Goal: Transaction & Acquisition: Purchase product/service

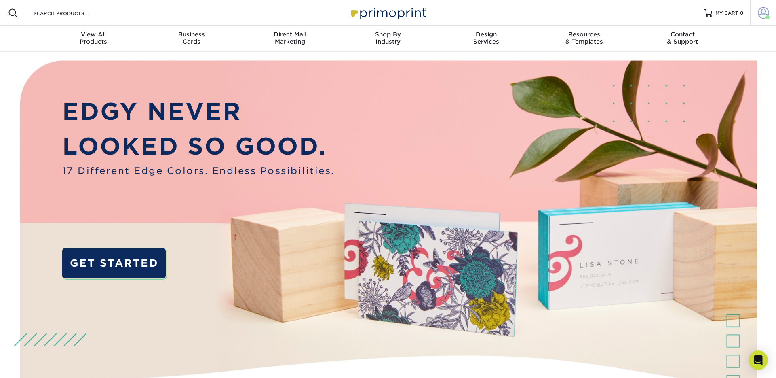
click at [760, 12] on span at bounding box center [763, 12] width 11 height 11
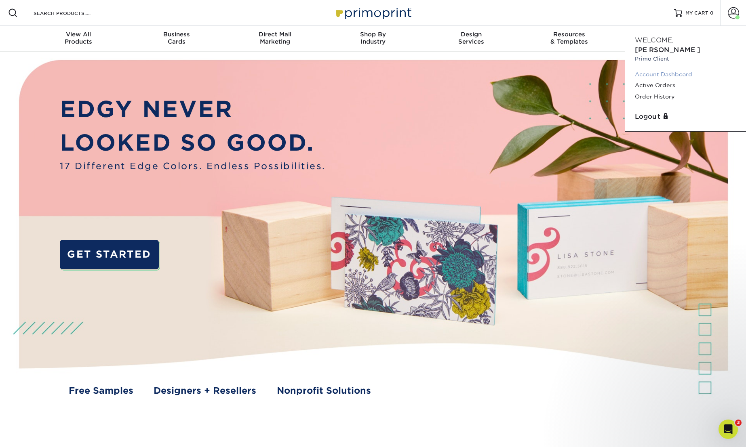
click at [652, 69] on link "Account Dashboard" at bounding box center [685, 74] width 101 height 11
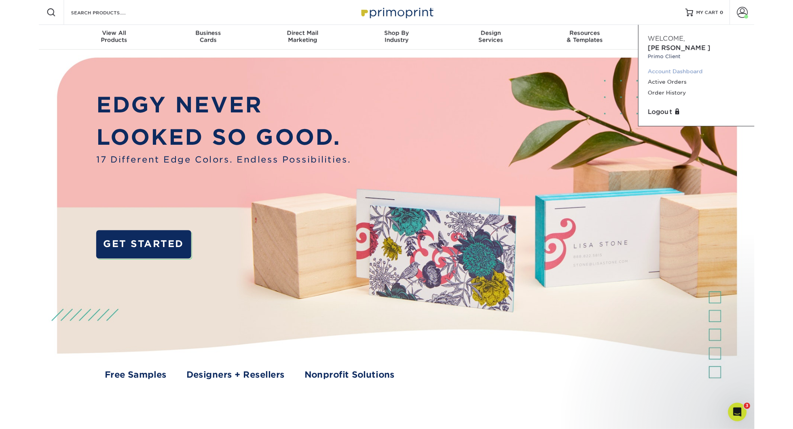
scroll to position [2, 0]
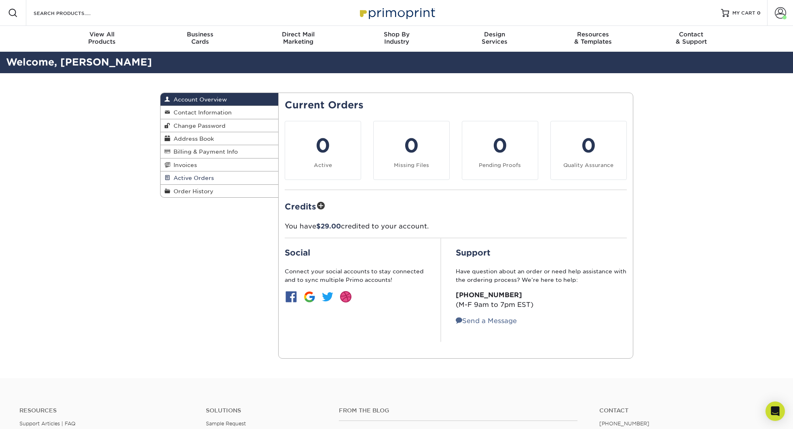
click at [184, 179] on span "Active Orders" at bounding box center [192, 178] width 44 height 6
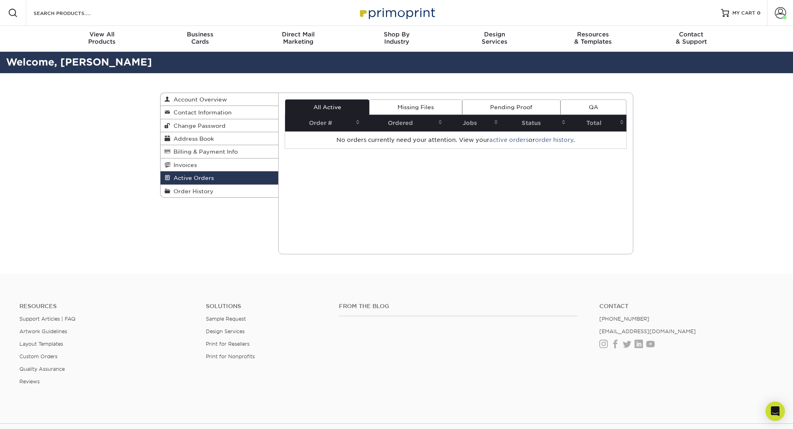
drag, startPoint x: 197, startPoint y: 194, endPoint x: 377, endPoint y: 131, distance: 190.5
click at [197, 194] on span "Order History" at bounding box center [191, 191] width 43 height 6
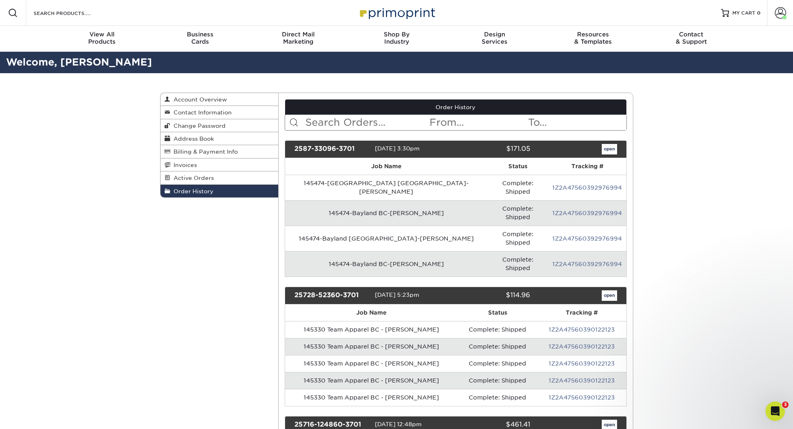
click at [392, 119] on input "text" at bounding box center [366, 122] width 124 height 15
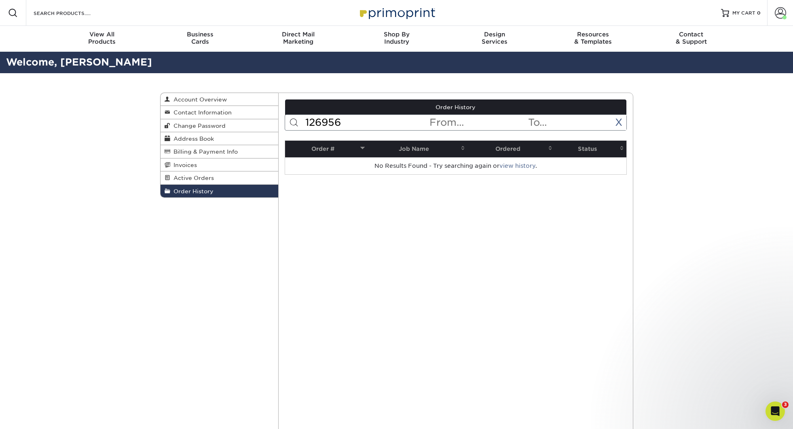
click at [384, 119] on input "126956" at bounding box center [366, 122] width 124 height 15
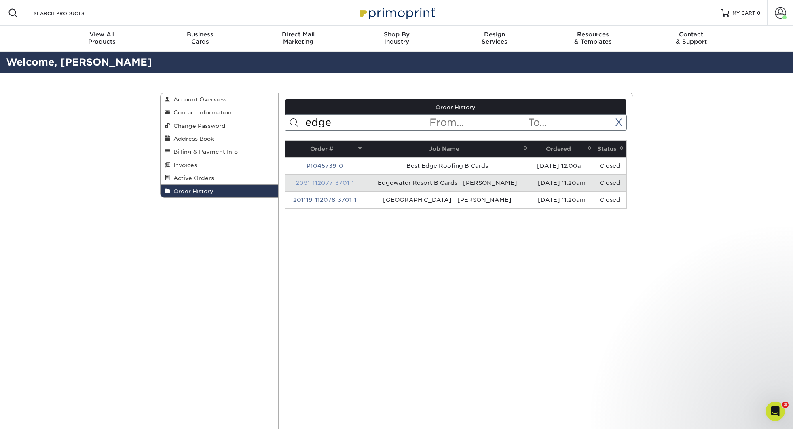
type input "edge"
click at [324, 183] on link "2091-112077-3701-1" at bounding box center [324, 182] width 59 height 6
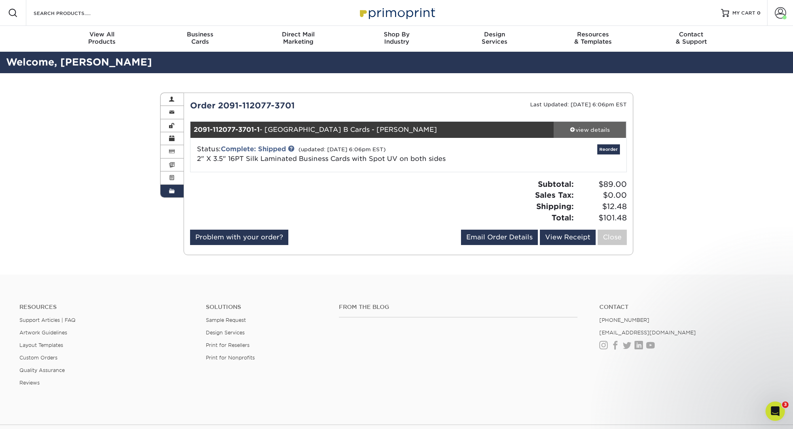
click at [584, 127] on div "view details" at bounding box center [589, 130] width 73 height 8
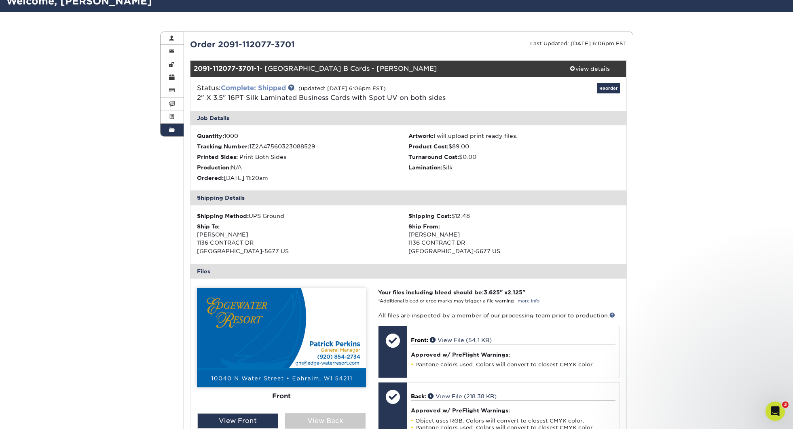
scroll to position [61, 0]
click at [279, 98] on link "2" X 3.5" 16PT Silk Laminated Business Cards with Spot UV on both sides" at bounding box center [321, 98] width 249 height 8
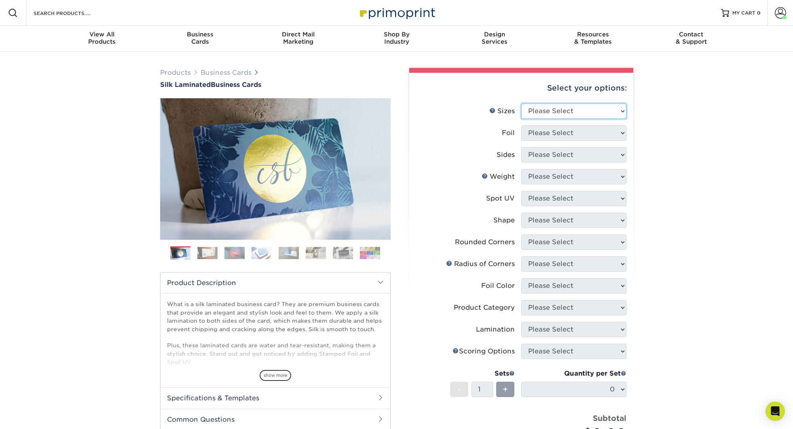
click at [588, 112] on select "Please Select 1.5" x 3.5" - Mini 1.75" x 3.5" - Mini 2" x 2" - Square 2" x 3" -…" at bounding box center [573, 110] width 105 height 15
select select "2.00x3.50"
click at [549, 132] on select "Please Select Yes No" at bounding box center [573, 132] width 105 height 15
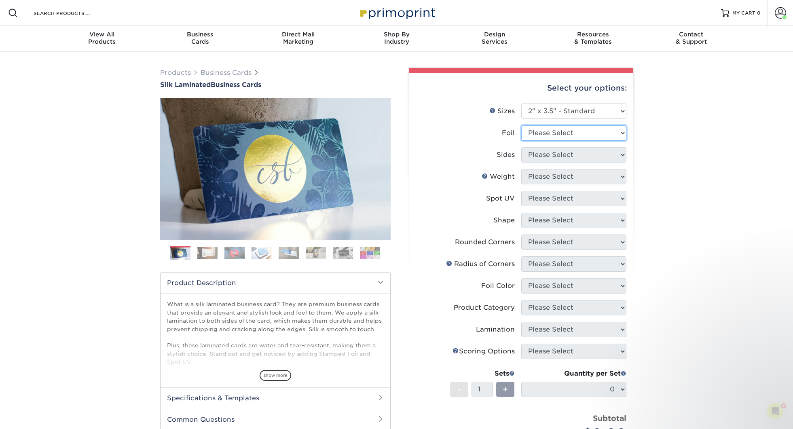
select select "0"
click at [548, 153] on select "Please Select Print Both Sides Print Front Only" at bounding box center [573, 154] width 105 height 15
select select "13abbda7-1d64-4f25-8bb2-c179b224825d"
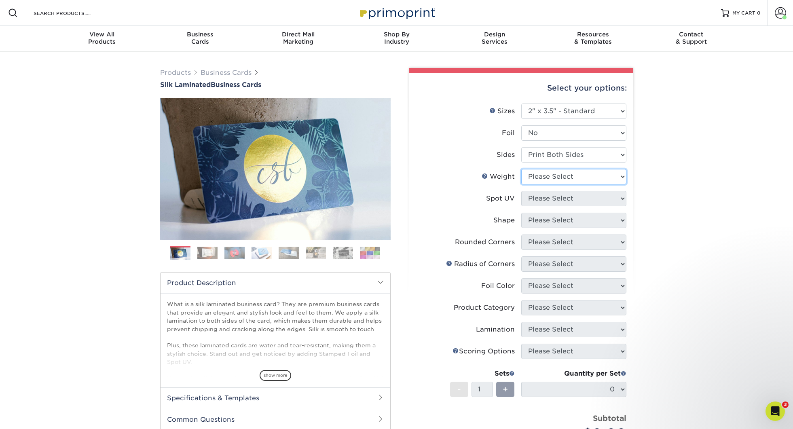
click at [539, 177] on select "Please Select 16PT" at bounding box center [573, 176] width 105 height 15
select select "16PT"
click at [540, 197] on select "Please Select No Spot UV Front and Back (Both Sides) Front Only Back Only" at bounding box center [573, 198] width 105 height 15
select select "0"
click at [542, 224] on select "Please Select Standard" at bounding box center [573, 220] width 105 height 15
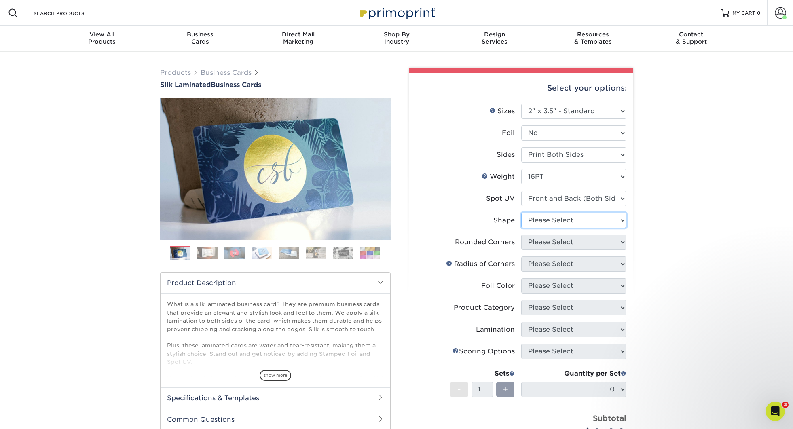
select select "standard"
click at [535, 242] on select "Please Select Yes - Round 2 Corners Yes - Round 4 Corners No" at bounding box center [573, 241] width 105 height 15
select select "0"
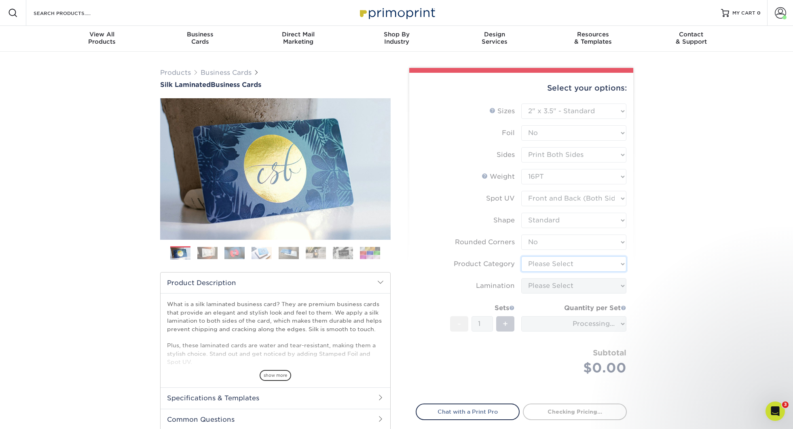
click at [551, 261] on select "Please Select Business Cards" at bounding box center [573, 263] width 105 height 15
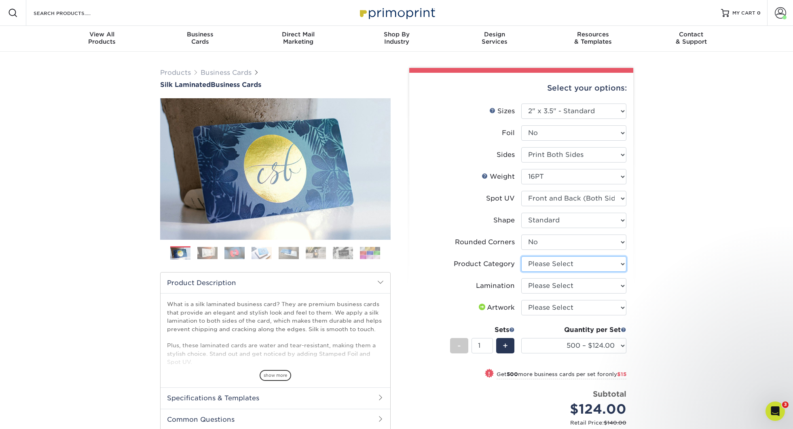
select select "3b5148f1-0588-4f88-a218-97bcfdce65c1"
click at [553, 292] on select "Please Select Silk" at bounding box center [573, 285] width 105 height 15
select select "ccacb42f-45f7-42d3-bbd3-7c8421cf37f0"
click at [544, 312] on select "Please Select I will upload files I need a design - $100" at bounding box center [573, 307] width 105 height 15
select select "upload"
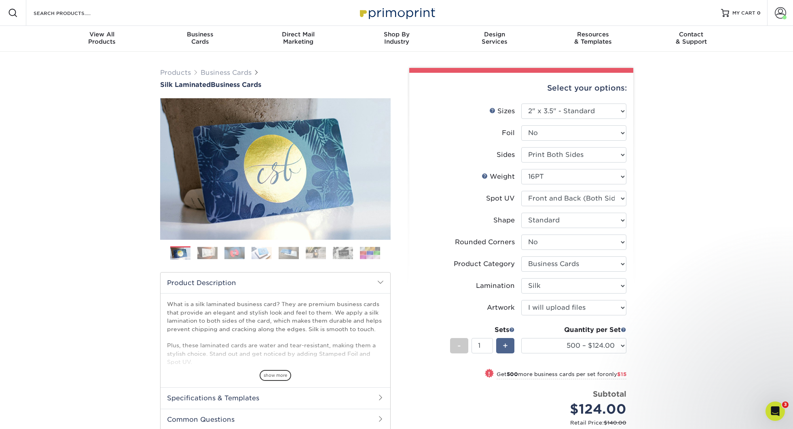
click at [509, 342] on div "+" at bounding box center [505, 345] width 18 height 15
drag, startPoint x: 452, startPoint y: 344, endPoint x: 458, endPoint y: 344, distance: 6.1
click at [456, 344] on div "-" at bounding box center [459, 345] width 18 height 15
type input "1"
click at [561, 347] on select "500 – $124.00 1000 – $139.00 2500 – $341.00 5000 – $571.00 10000 – $1028.00" at bounding box center [573, 345] width 105 height 15
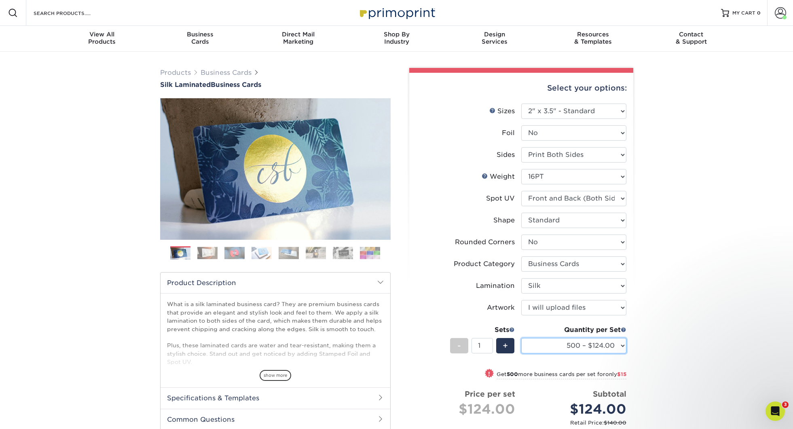
select select "1000 – $139.00"
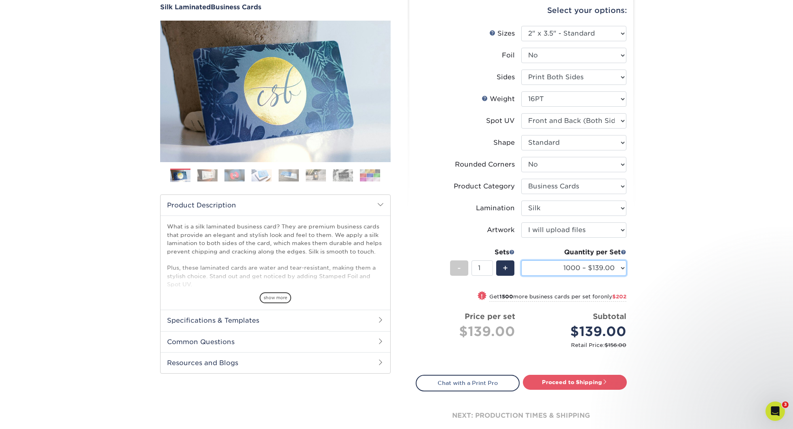
scroll to position [81, 0]
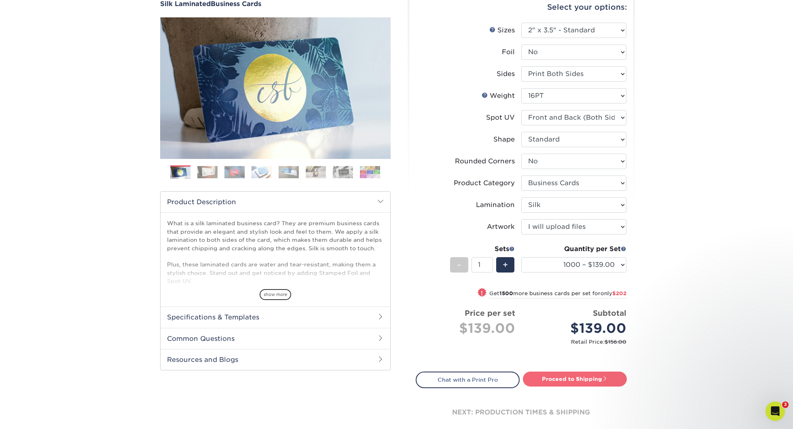
click at [580, 378] on link "Proceed to Shipping" at bounding box center [575, 378] width 104 height 15
type input "Set 1"
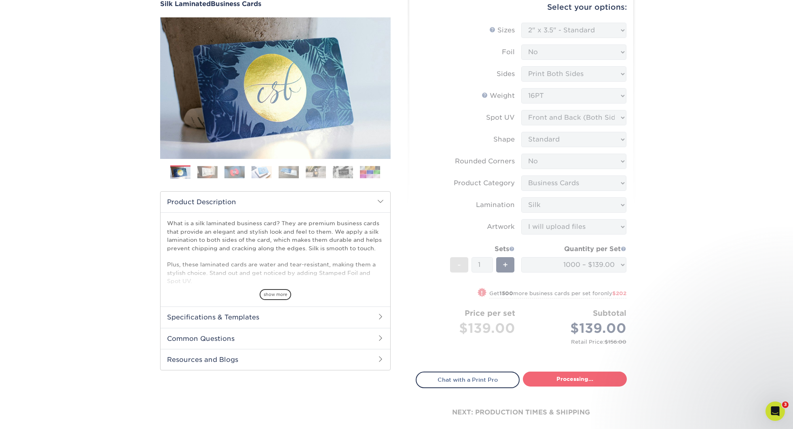
select select "cb454609-49fa-4780-9579-c9522ab991d3"
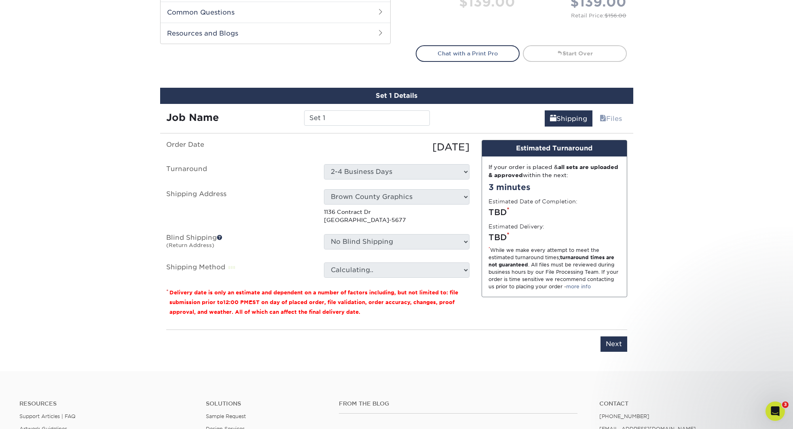
scroll to position [474, 0]
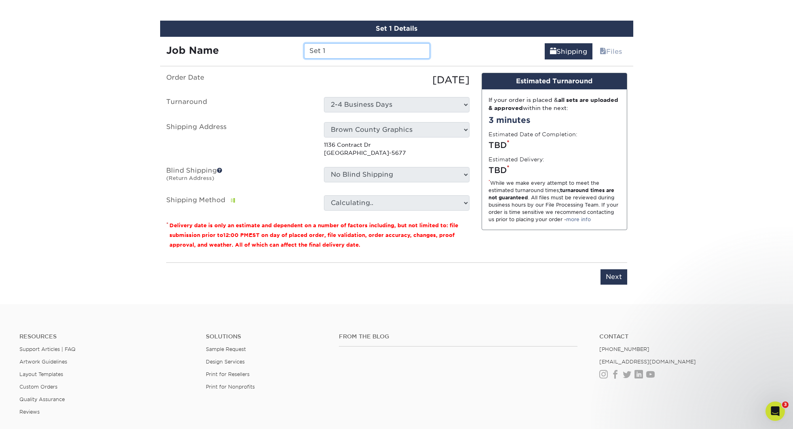
click at [325, 50] on input "Set 1" at bounding box center [367, 50] width 126 height 15
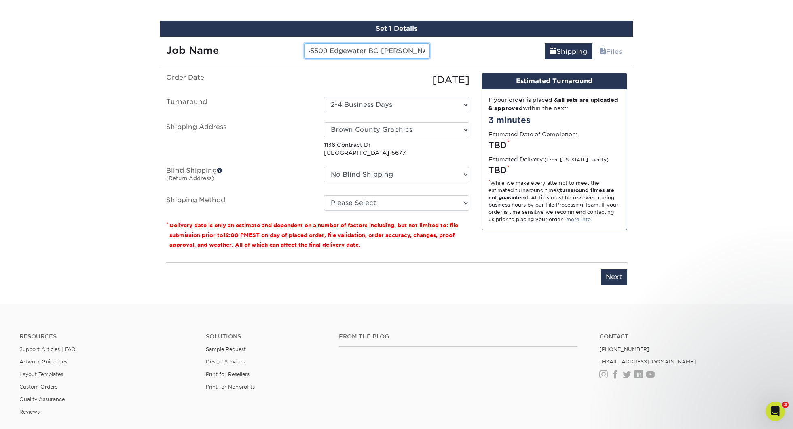
scroll to position [0, 14]
type input "145509 Edgewater BC-[PERSON_NAME]"
click at [363, 106] on select "Select One 2-4 Business Days" at bounding box center [397, 104] width 146 height 15
click at [361, 202] on select "Please Select Ground Shipping (+$8.96) 3 Day Shipping Service (+$15.38) 2 Day A…" at bounding box center [397, 202] width 146 height 15
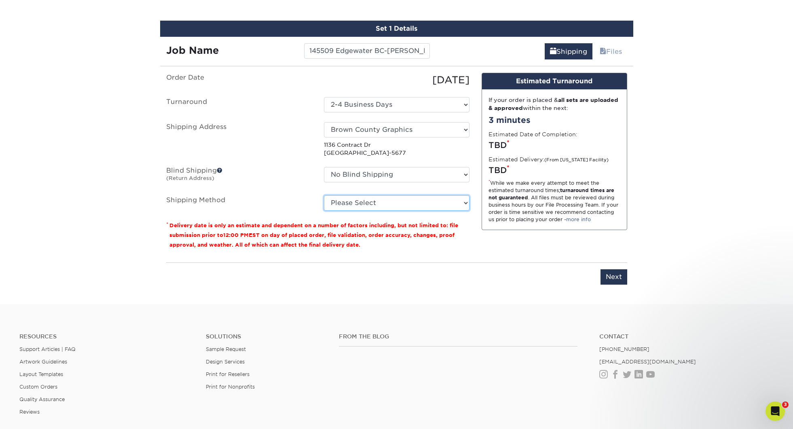
select select "03"
click at [395, 209] on select "Please Select Ground Shipping (+$8.96) 3 Day Shipping Service (+$15.38) 2 Day A…" at bounding box center [397, 202] width 146 height 15
click at [616, 270] on input "Next" at bounding box center [613, 276] width 27 height 15
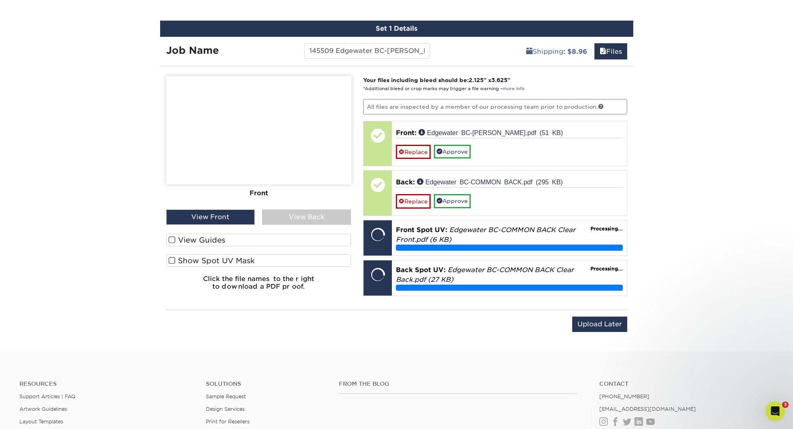
click at [222, 255] on label "Show Spot UV Mask" at bounding box center [258, 260] width 185 height 13
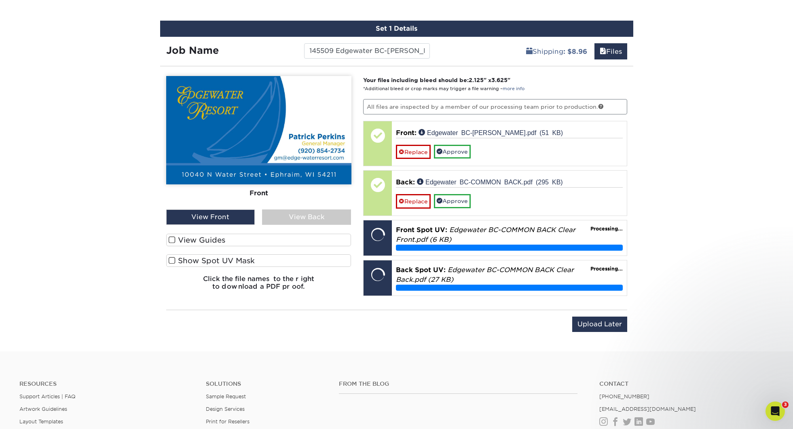
click at [0, 0] on input "Show Spot UV Mask" at bounding box center [0, 0] width 0 height 0
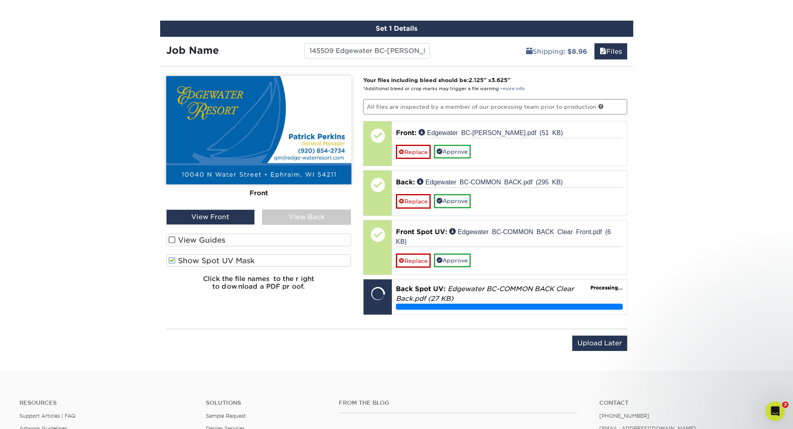
click at [233, 242] on label "View Guides" at bounding box center [258, 240] width 185 height 13
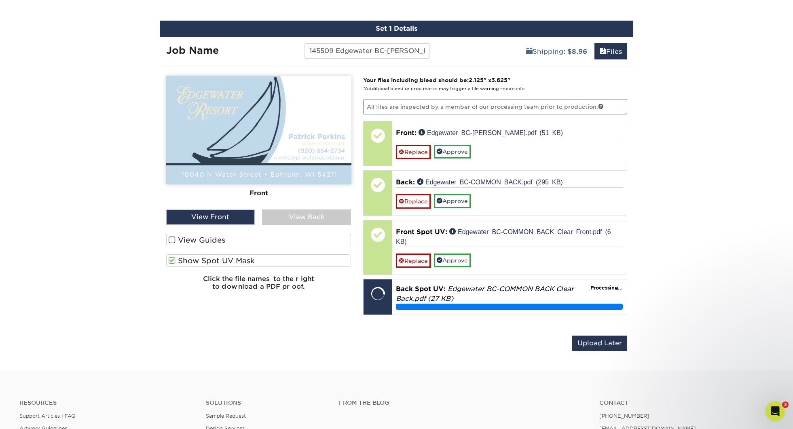
click at [0, 0] on input "View Guides" at bounding box center [0, 0] width 0 height 0
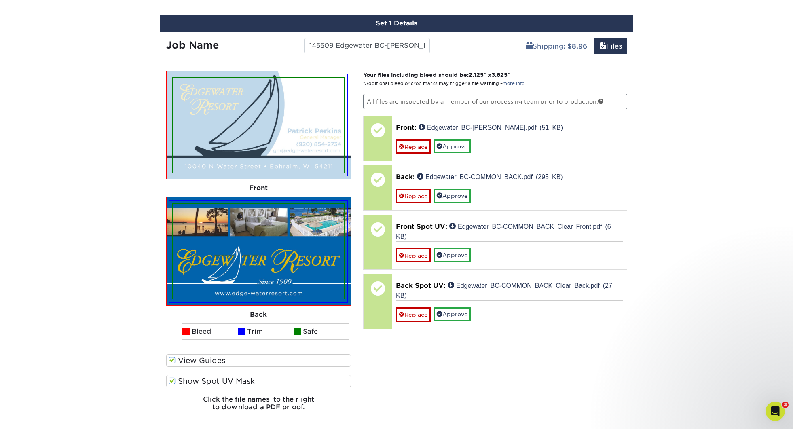
scroll to position [480, 0]
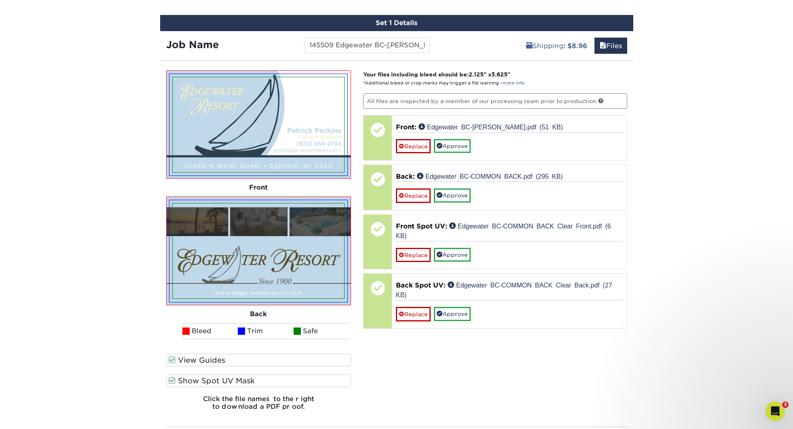
click at [211, 356] on label "View Guides" at bounding box center [258, 360] width 185 height 13
click at [0, 0] on input "View Guides" at bounding box center [0, 0] width 0 height 0
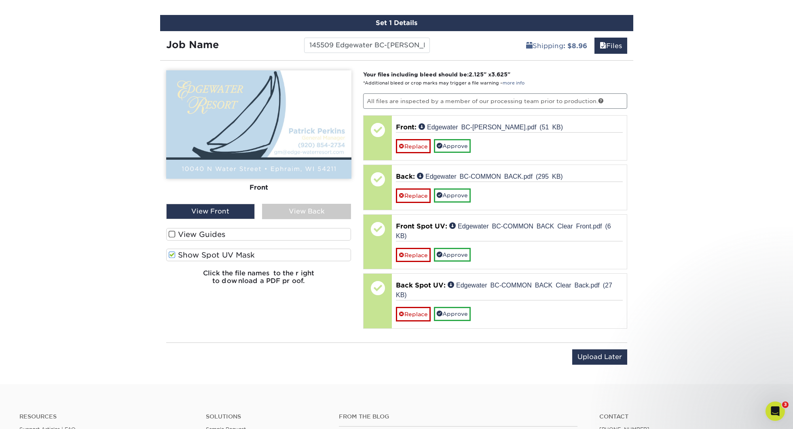
click at [211, 356] on div "Upload Later Save & Continue Continue" at bounding box center [396, 361] width 461 height 25
click at [198, 231] on label "View Guides" at bounding box center [258, 234] width 185 height 13
click at [0, 0] on input "View Guides" at bounding box center [0, 0] width 0 height 0
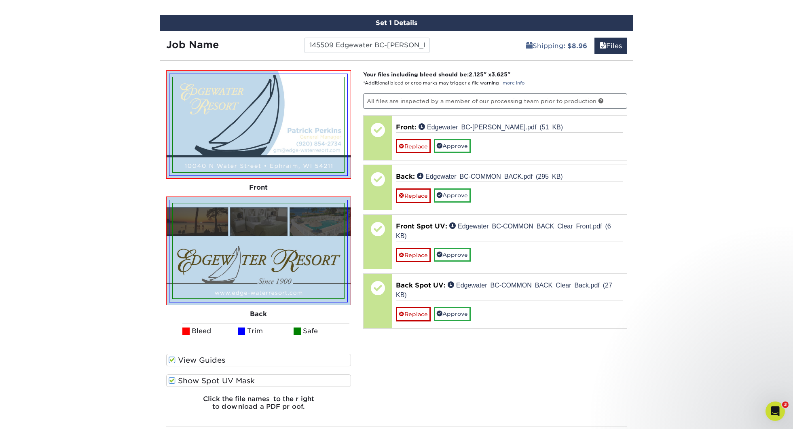
click at [221, 378] on label "Show Spot UV Mask" at bounding box center [258, 380] width 185 height 13
click at [0, 0] on input "Show Spot UV Mask" at bounding box center [0, 0] width 0 height 0
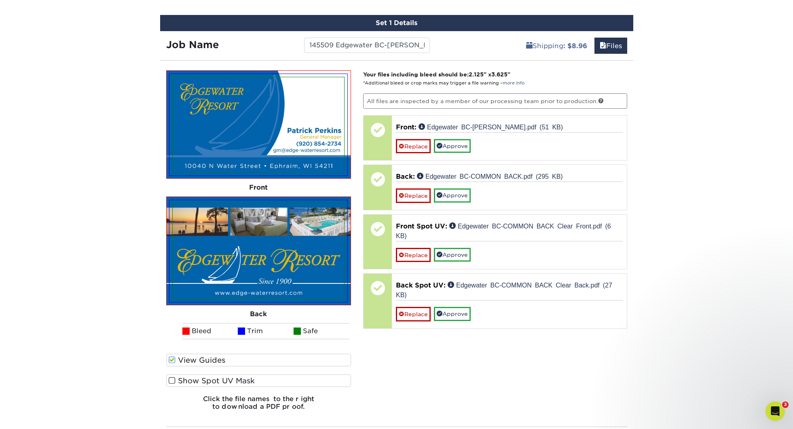
click at [221, 378] on label "Show Spot UV Mask" at bounding box center [258, 380] width 185 height 13
click at [0, 0] on input "Show Spot UV Mask" at bounding box center [0, 0] width 0 height 0
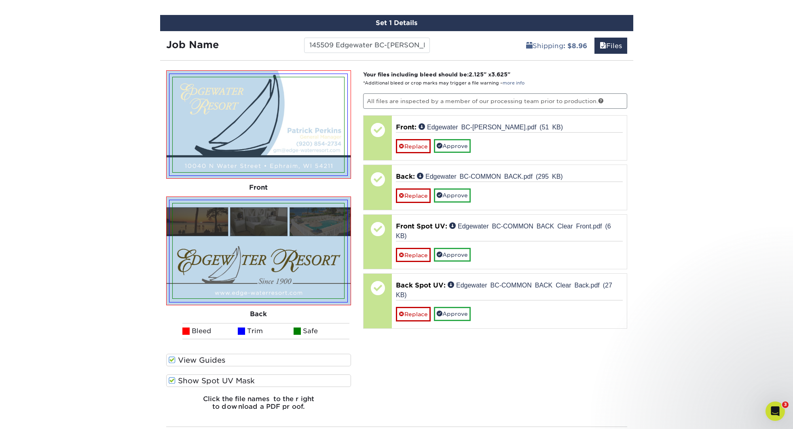
click at [221, 378] on label "Show Spot UV Mask" at bounding box center [258, 380] width 185 height 13
click at [0, 0] on input "Show Spot UV Mask" at bounding box center [0, 0] width 0 height 0
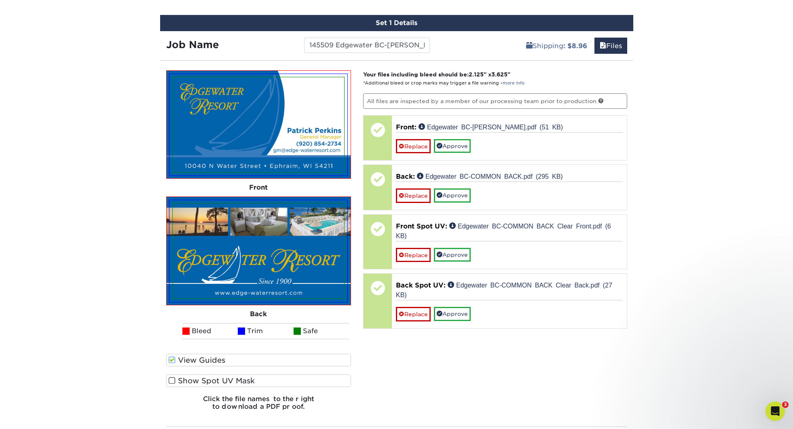
click at [221, 378] on label "Show Spot UV Mask" at bounding box center [258, 380] width 185 height 13
click at [0, 0] on input "Show Spot UV Mask" at bounding box center [0, 0] width 0 height 0
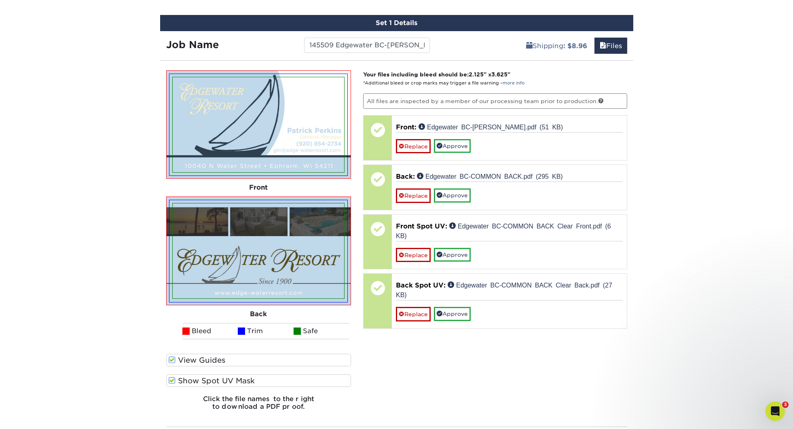
click at [221, 378] on label "Show Spot UV Mask" at bounding box center [258, 380] width 185 height 13
click at [0, 0] on input "Show Spot UV Mask" at bounding box center [0, 0] width 0 height 0
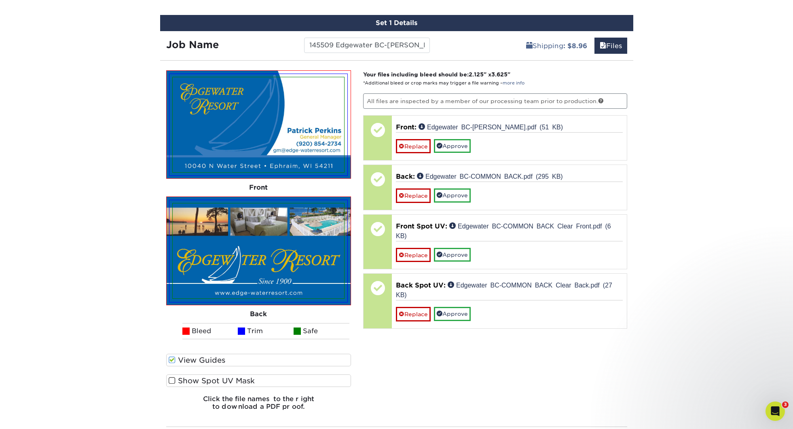
click at [221, 378] on label "Show Spot UV Mask" at bounding box center [258, 380] width 185 height 13
click at [0, 0] on input "Show Spot UV Mask" at bounding box center [0, 0] width 0 height 0
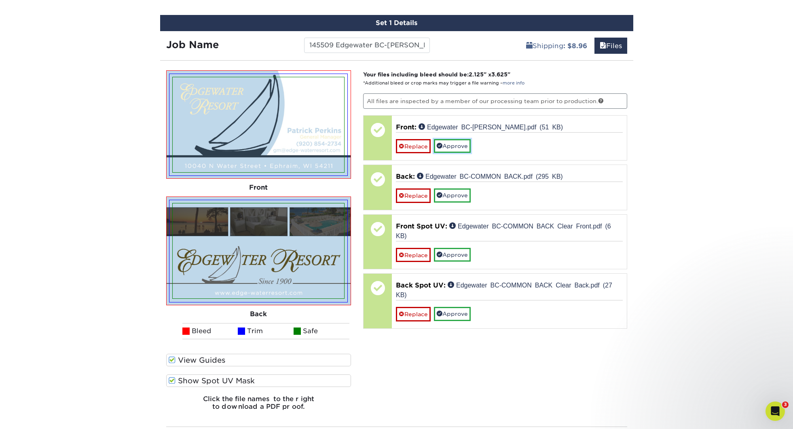
click at [452, 148] on link "Approve" at bounding box center [452, 146] width 37 height 14
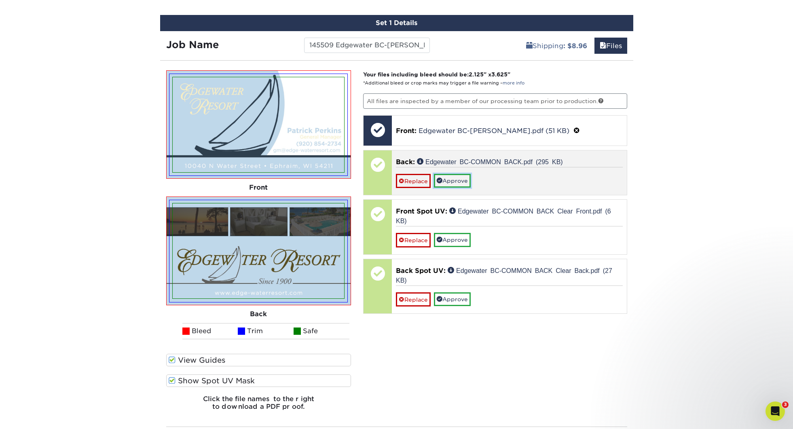
click at [461, 178] on link "Approve" at bounding box center [452, 181] width 37 height 14
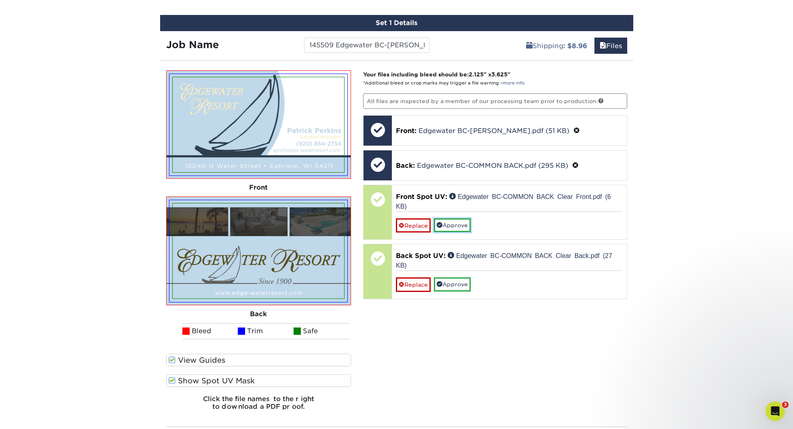
click at [454, 224] on link "Approve" at bounding box center [452, 225] width 37 height 14
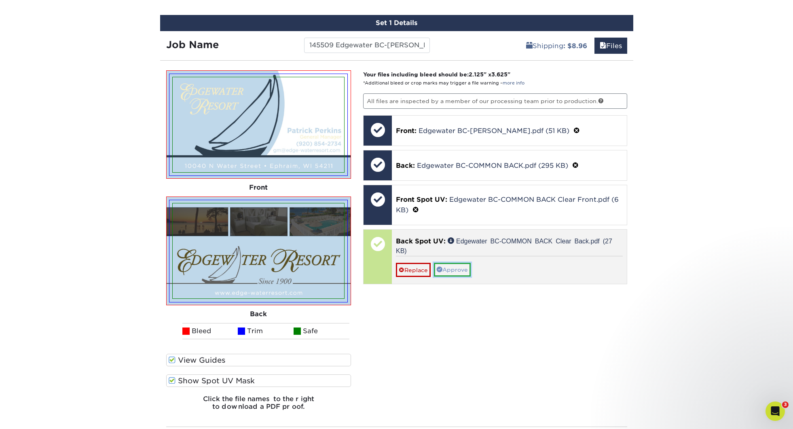
click at [459, 270] on link "Approve" at bounding box center [452, 270] width 37 height 14
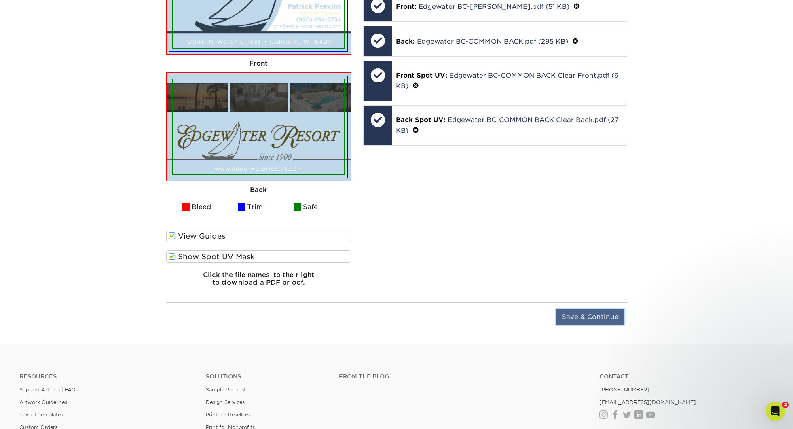
click at [599, 319] on input "Save & Continue" at bounding box center [590, 316] width 68 height 15
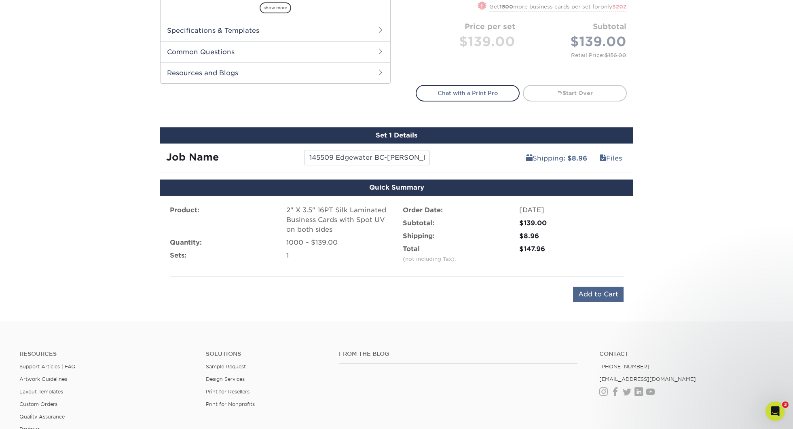
scroll to position [365, 0]
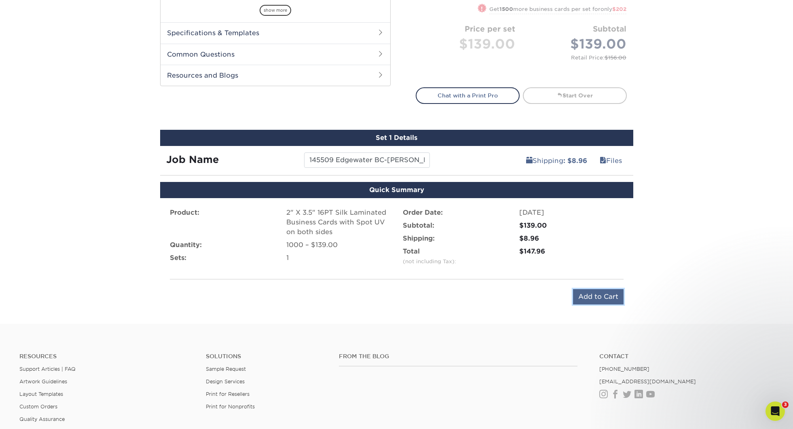
click at [596, 300] on input "Add to Cart" at bounding box center [598, 296] width 51 height 15
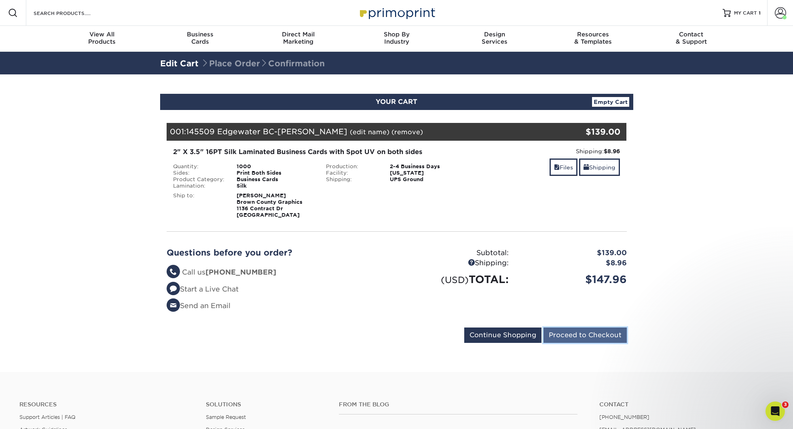
click at [572, 331] on input "Proceed to Checkout" at bounding box center [584, 334] width 83 height 15
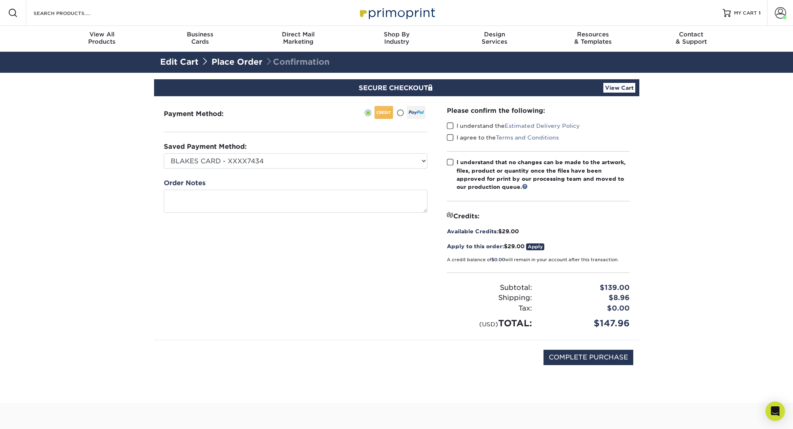
drag, startPoint x: 449, startPoint y: 127, endPoint x: 449, endPoint y: 137, distance: 10.5
click at [449, 129] on label "I understand the Estimated Delivery Policy" at bounding box center [513, 126] width 133 height 8
click at [0, 0] on input "I understand the Estimated Delivery Policy" at bounding box center [0, 0] width 0 height 0
drag, startPoint x: 449, startPoint y: 137, endPoint x: 449, endPoint y: 156, distance: 18.6
click at [449, 138] on span at bounding box center [450, 138] width 7 height 8
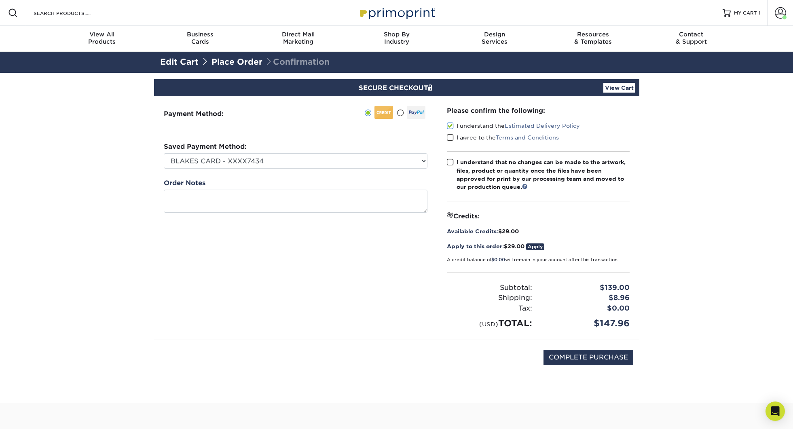
click at [0, 0] on input "I agree to the Terms and Conditions" at bounding box center [0, 0] width 0 height 0
click at [449, 160] on span at bounding box center [450, 162] width 7 height 8
click at [0, 0] on input "I understand that no changes can be made to the artwork, files, product or quan…" at bounding box center [0, 0] width 0 height 0
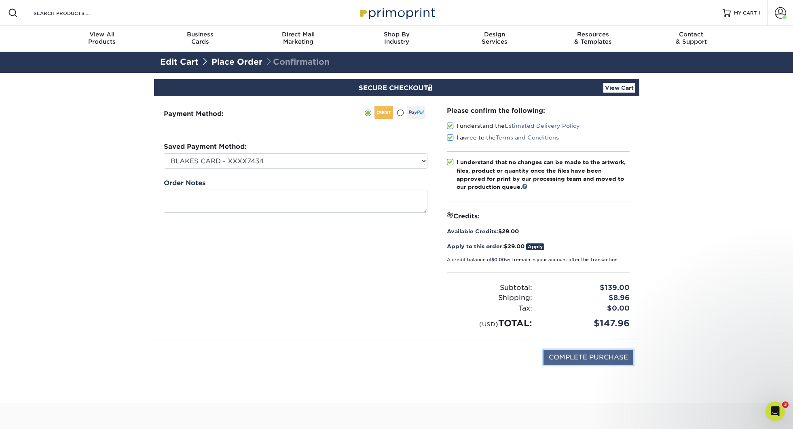
click at [608, 361] on input "COMPLETE PURCHASE" at bounding box center [588, 357] width 90 height 15
type input "PROCESSING, PLEASE WAIT..."
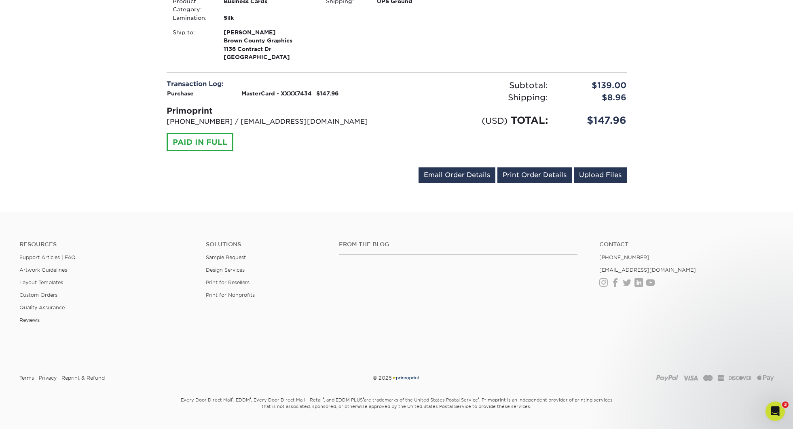
scroll to position [295, 0]
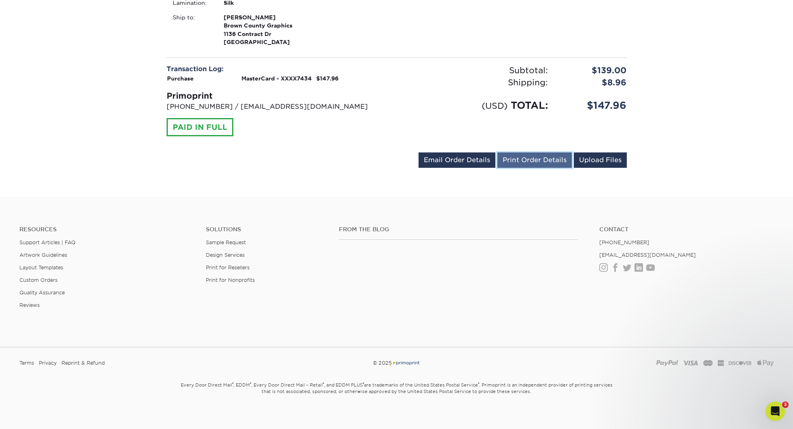
click at [545, 160] on link "Print Order Details" at bounding box center [534, 159] width 74 height 15
